Goal: Navigation & Orientation: Find specific page/section

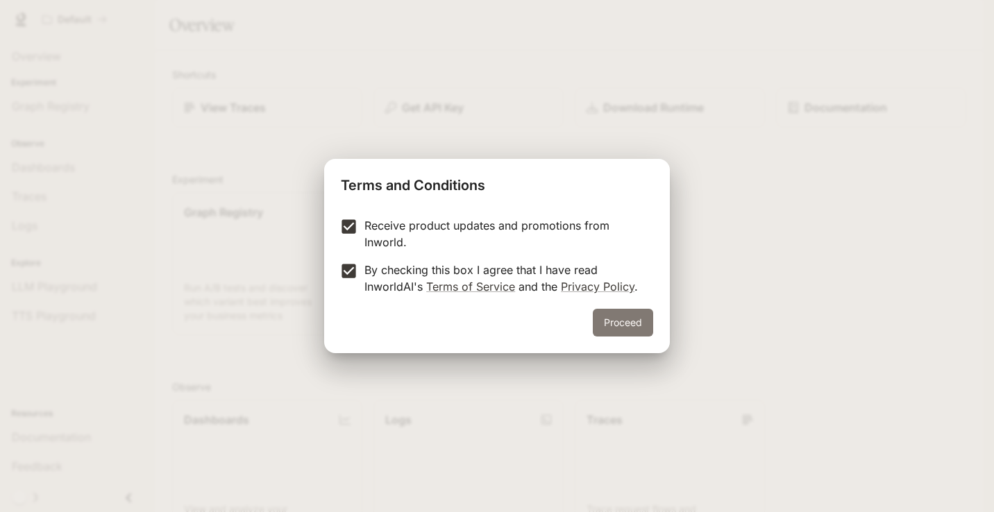
click at [611, 313] on button "Proceed" at bounding box center [623, 323] width 60 height 28
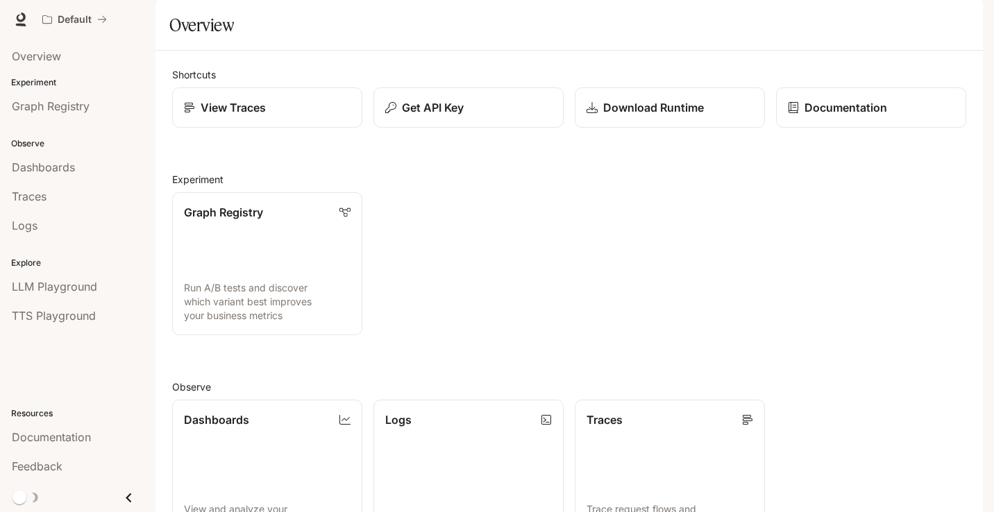
scroll to position [127, 0]
click at [58, 62] on span "Overview" at bounding box center [36, 56] width 49 height 17
click at [267, 269] on link "Graph Registry Run A/B tests and discover which variant best improves your busi…" at bounding box center [267, 264] width 192 height 144
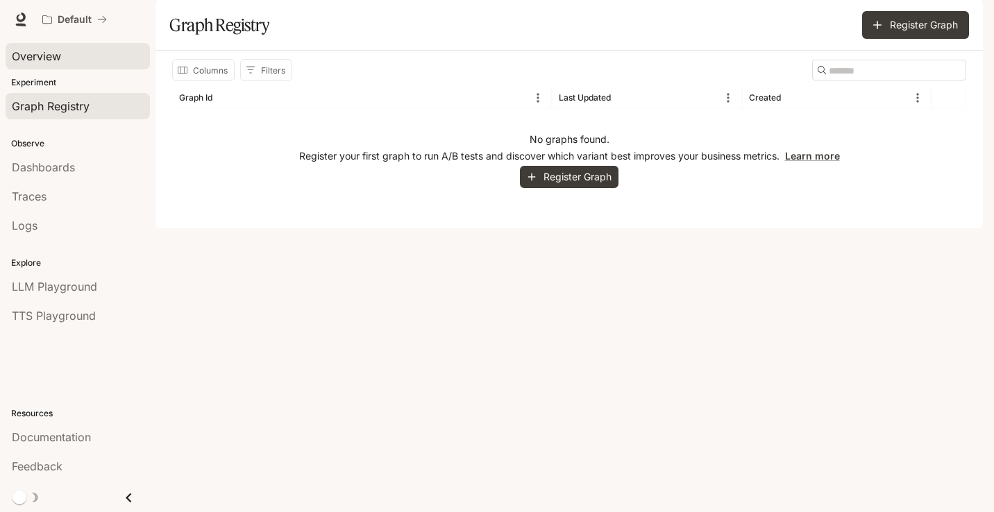
click at [51, 56] on span "Overview" at bounding box center [36, 56] width 49 height 17
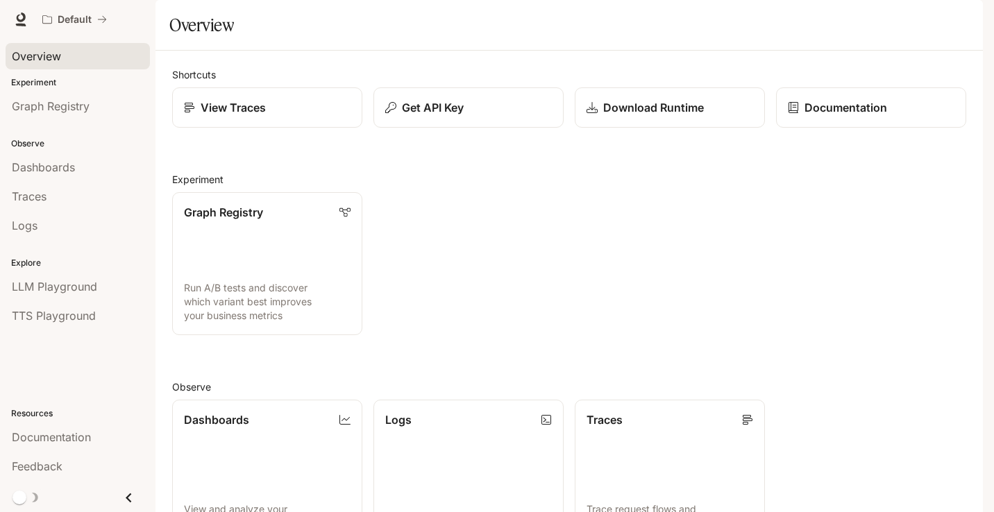
scroll to position [303, 0]
